Goal: Task Accomplishment & Management: Manage account settings

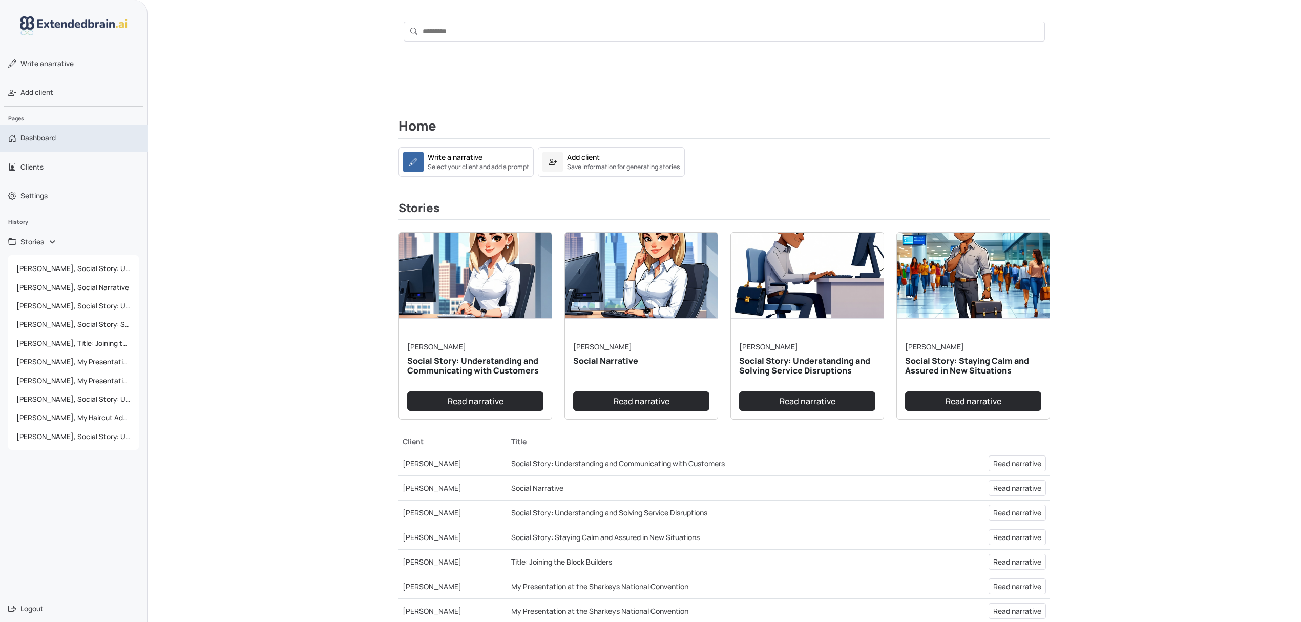
click at [52, 143] on span "Dashboard" at bounding box center [37, 138] width 35 height 10
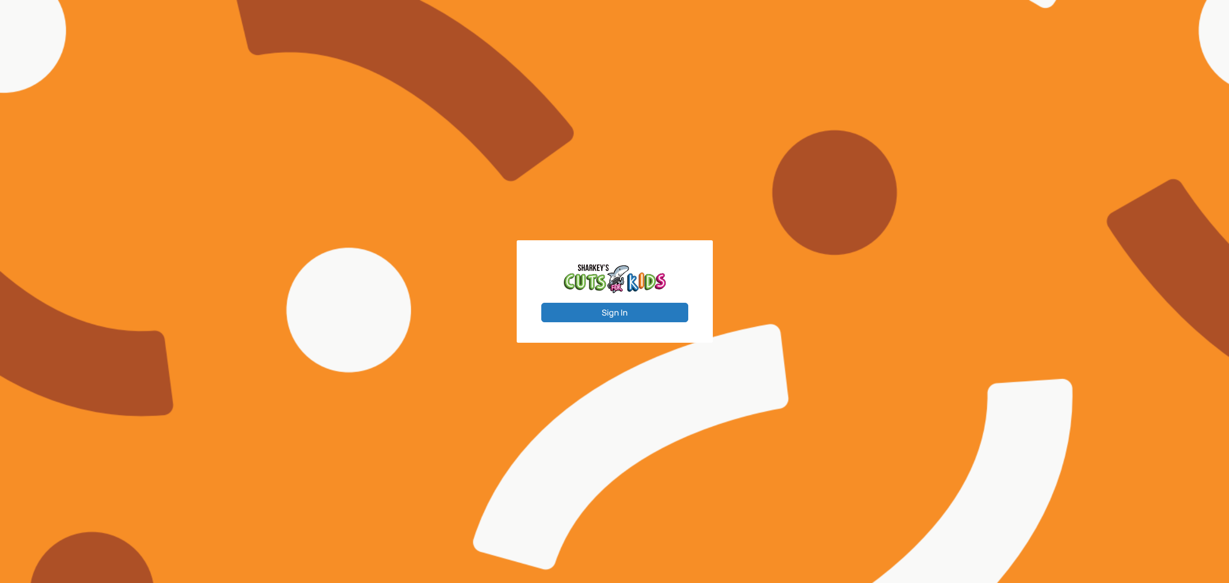
click at [607, 313] on button "Sign In" at bounding box center [614, 312] width 147 height 19
